Goal: Entertainment & Leisure: Consume media (video, audio)

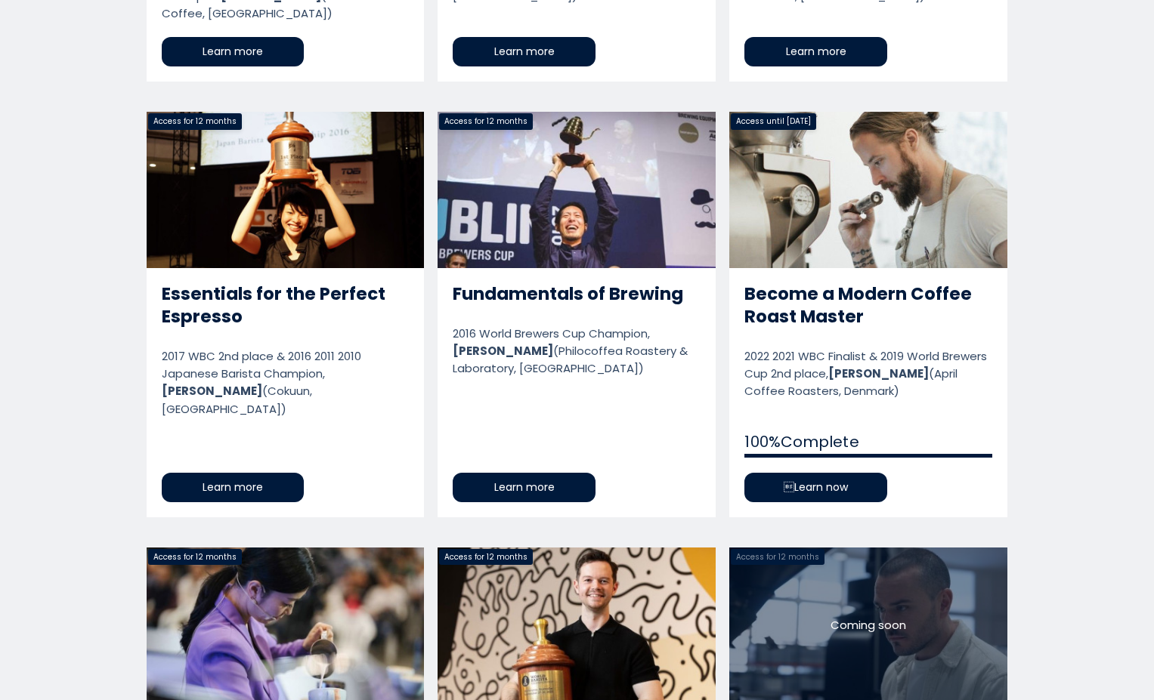
scroll to position [1117, 0]
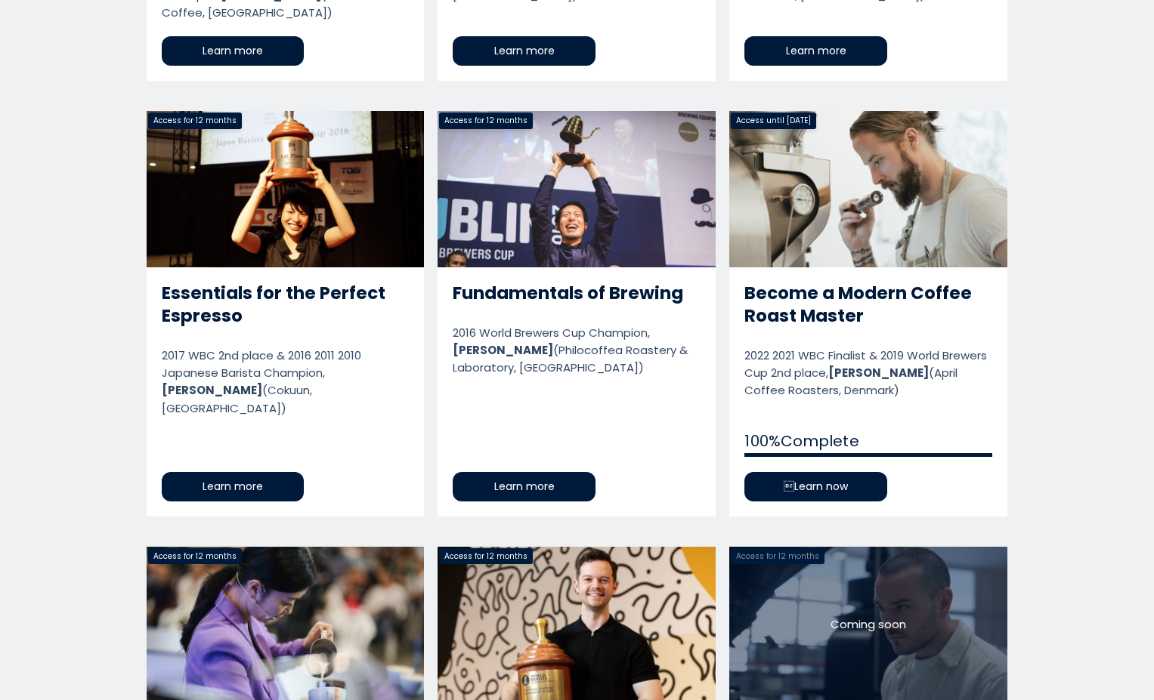
click at [799, 463] on link "Become a Modern Coffee Roast Master" at bounding box center [868, 313] width 278 height 405
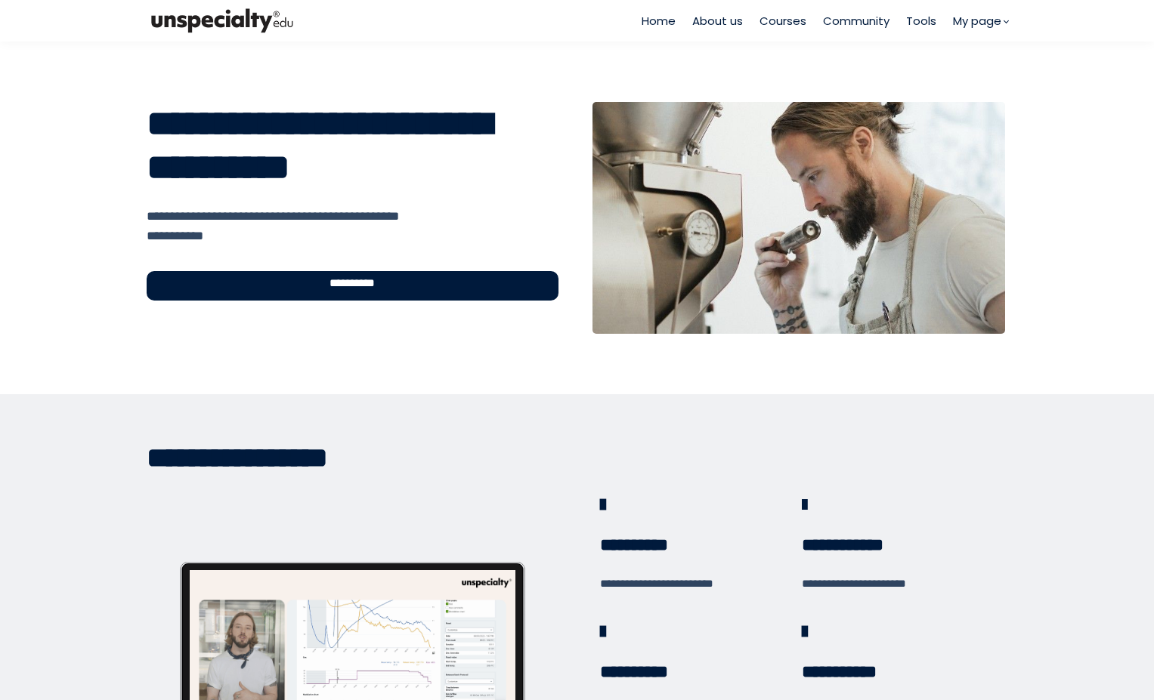
click at [458, 283] on div "**********" at bounding box center [353, 285] width 412 height 29
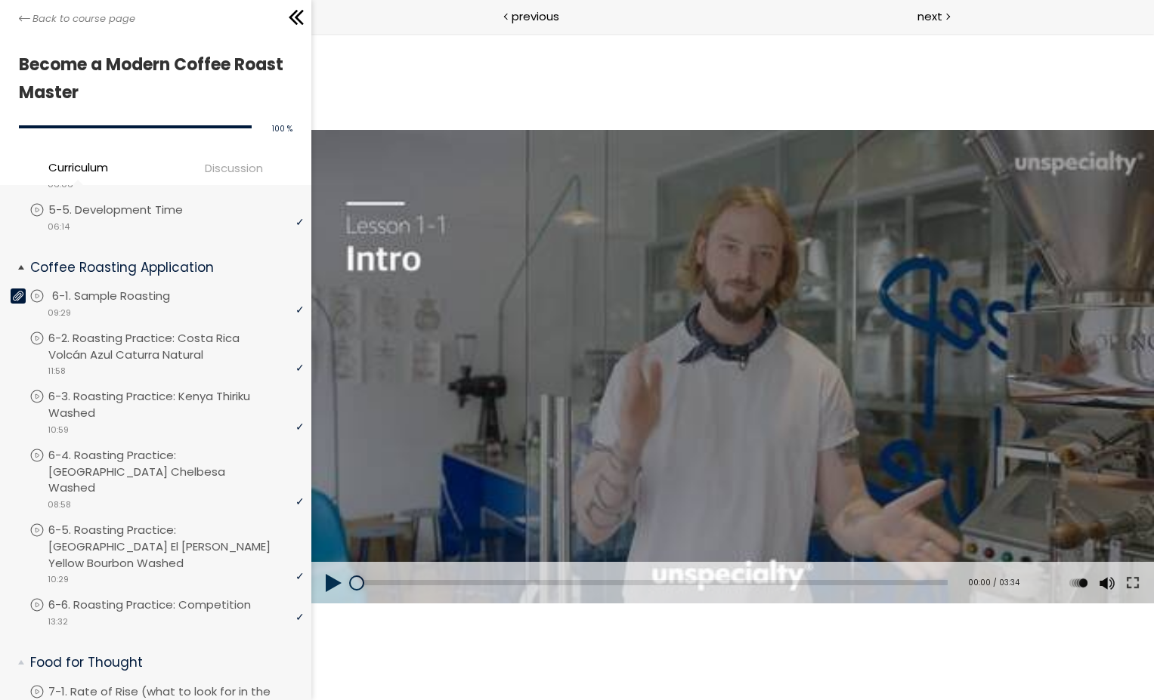
scroll to position [770, 0]
click at [155, 465] on p "6-4. Roasting Practice: Ethiopia Chelbesa Washed" at bounding box center [179, 474] width 255 height 49
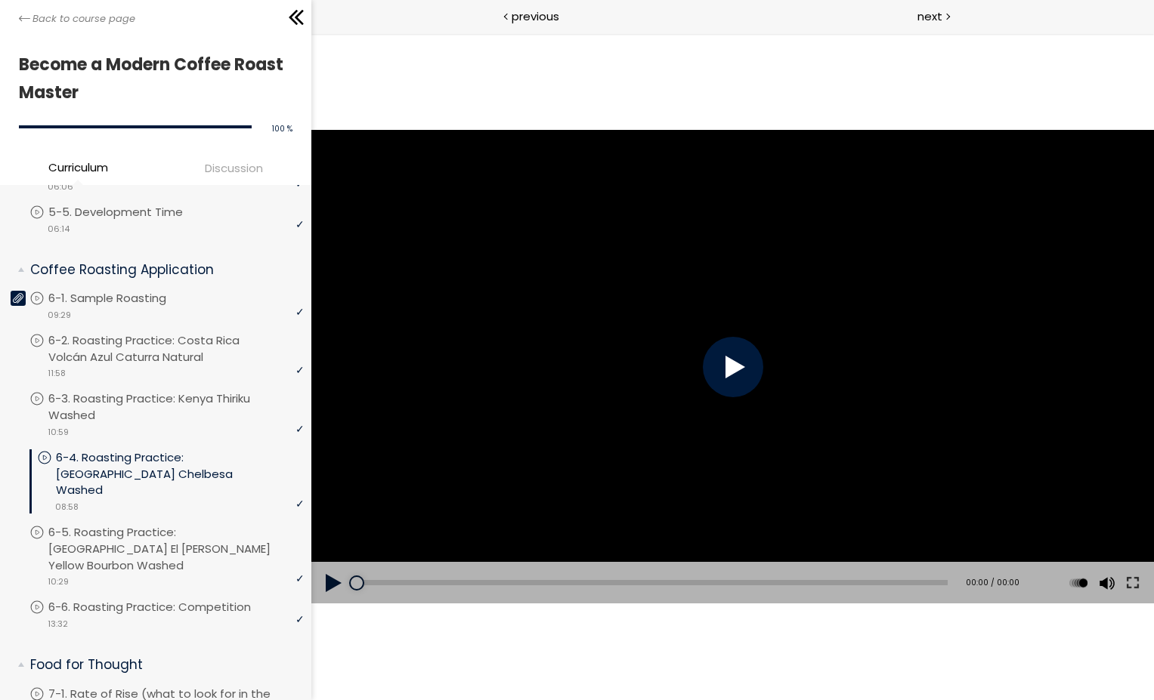
click at [332, 584] on button at bounding box center [333, 583] width 45 height 42
click at [1138, 577] on button at bounding box center [1132, 583] width 27 height 42
click at [721, 361] on div at bounding box center [733, 367] width 60 height 60
